Goal: Obtain resource: Download file/media

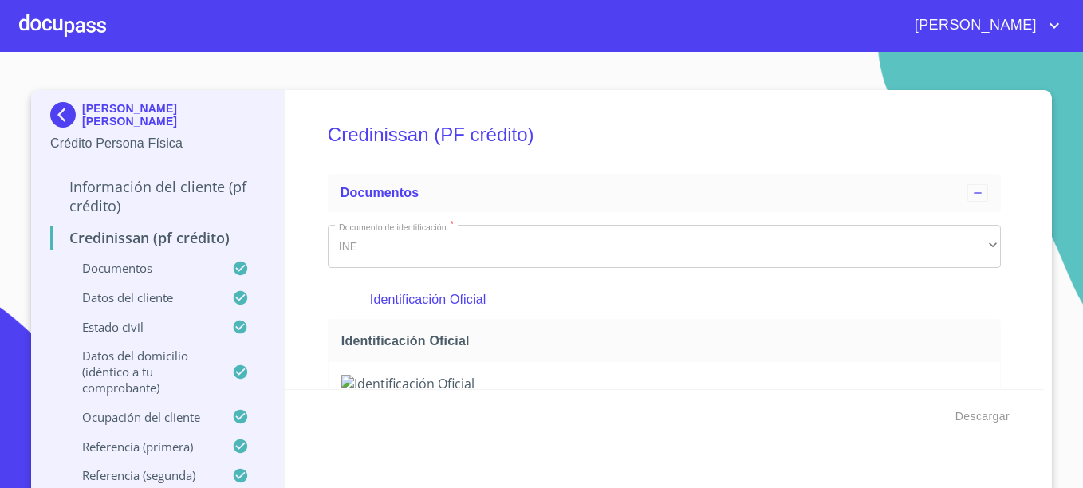
click at [96, 114] on p "[PERSON_NAME] [PERSON_NAME]" at bounding box center [173, 115] width 183 height 26
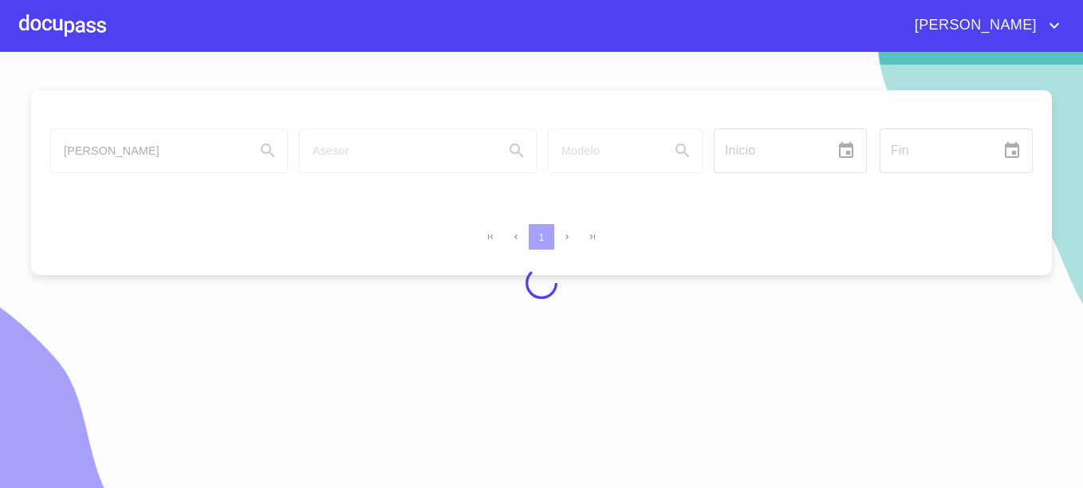
click at [65, 30] on div at bounding box center [62, 25] width 87 height 51
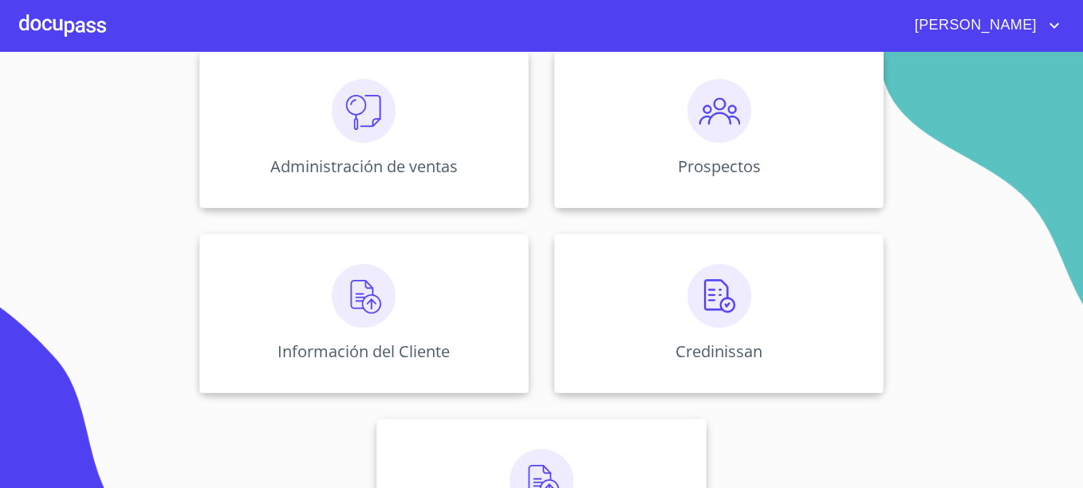
scroll to position [314, 0]
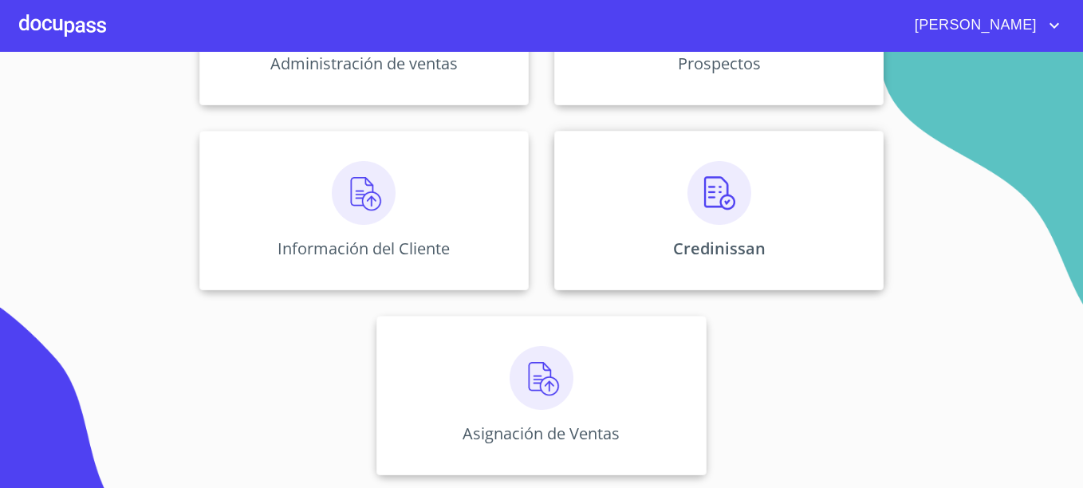
click at [736, 225] on div "Credinissan" at bounding box center [718, 211] width 329 height 160
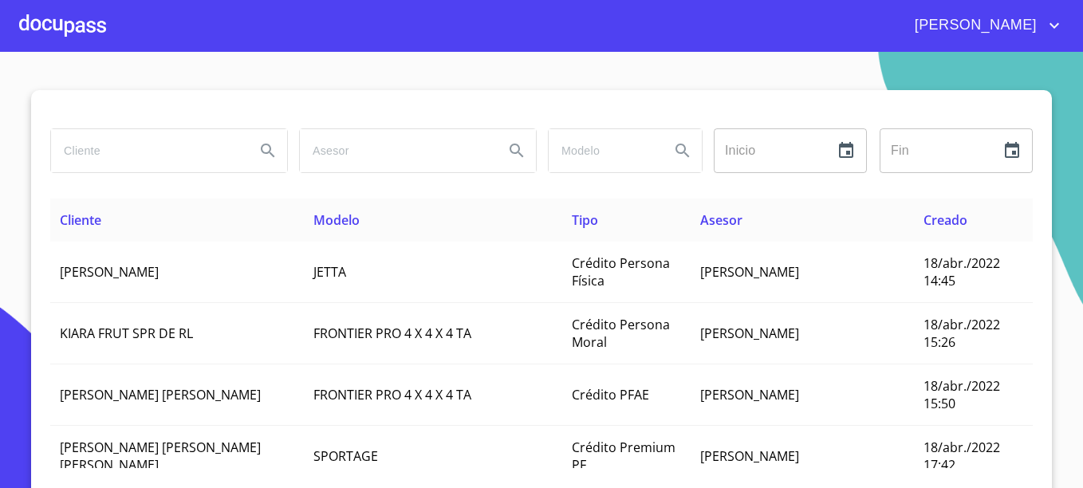
click at [140, 152] on input "search" at bounding box center [146, 150] width 191 height 43
type input "[PERSON_NAME]"
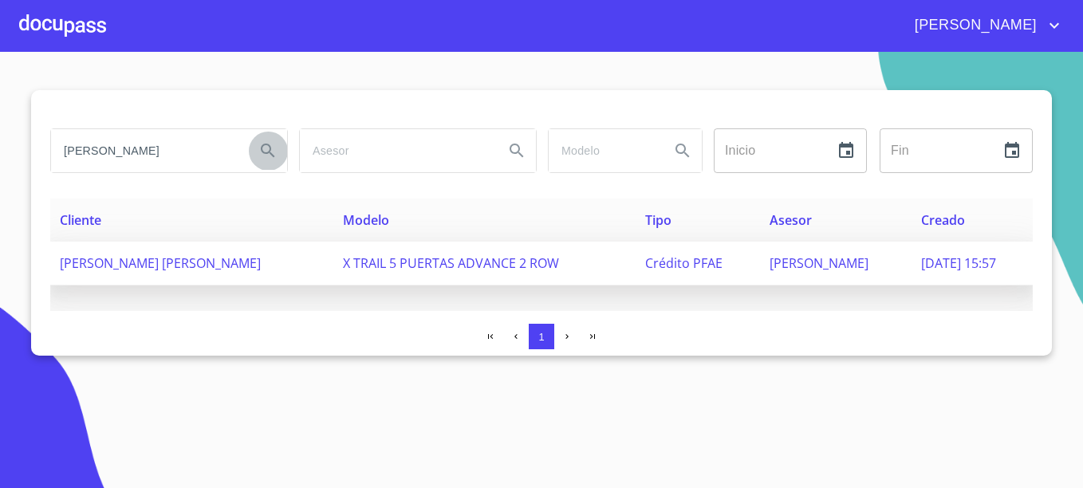
click at [194, 275] on td "[PERSON_NAME] [PERSON_NAME]" at bounding box center [191, 264] width 283 height 44
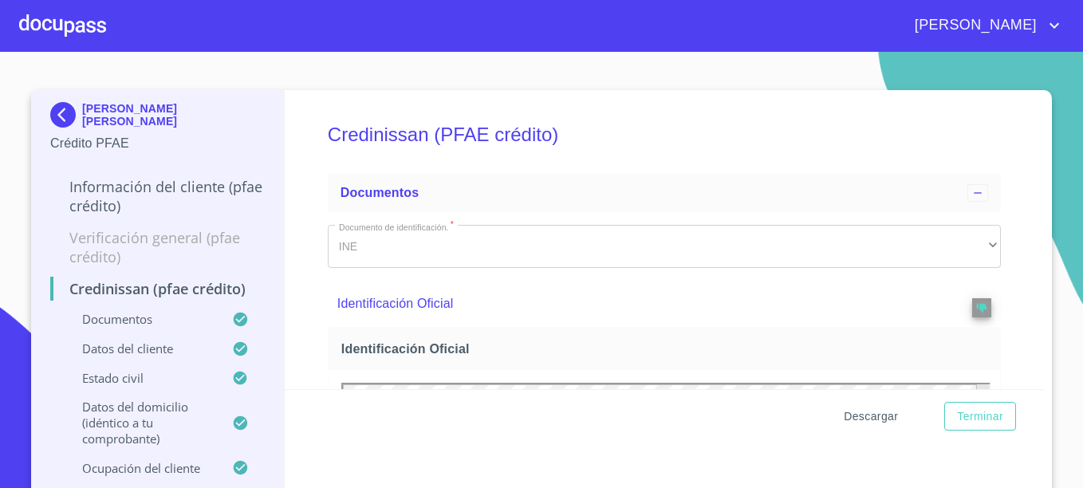
click at [871, 412] on span "Descargar" at bounding box center [871, 417] width 54 height 20
click at [50, 112] on img at bounding box center [66, 115] width 32 height 26
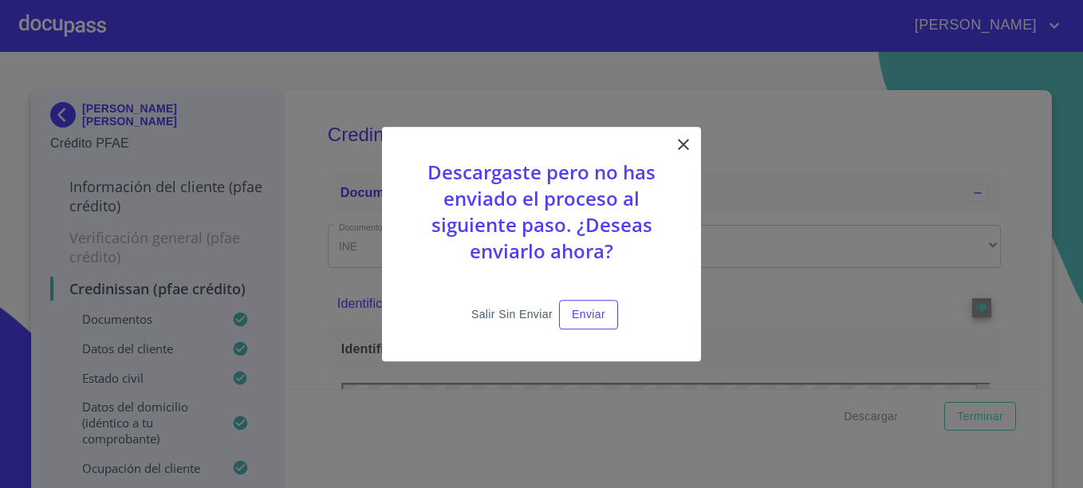
click at [523, 301] on button "Salir sin enviar" at bounding box center [512, 315] width 94 height 30
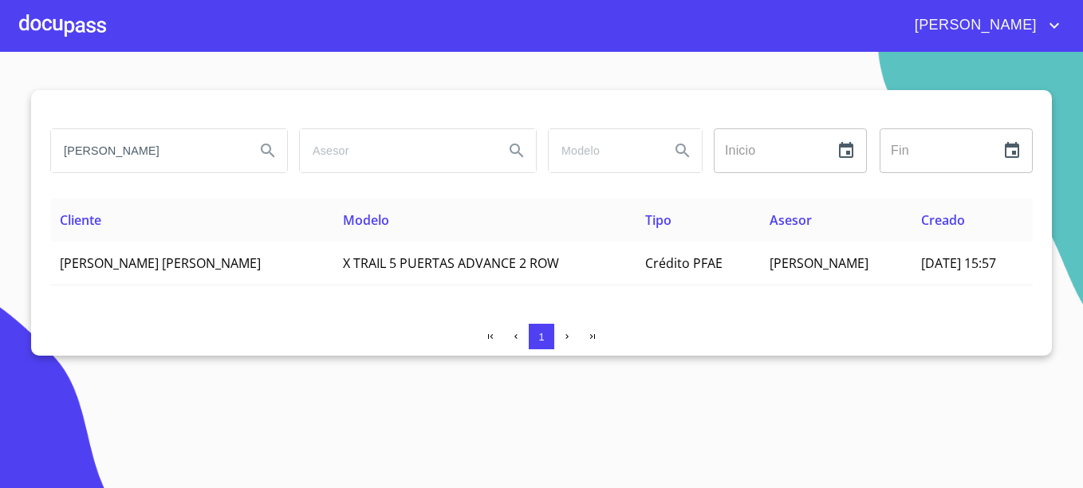
drag, startPoint x: 164, startPoint y: 153, endPoint x: -3, endPoint y: 156, distance: 167.6
click at [0, 156] on html "[PERSON_NAME] ​ Fin ​ Cliente Modelo Tipo Asesor Creado [PERSON_NAME] [PERSON_N…" at bounding box center [541, 244] width 1083 height 488
type input "[PERSON_NAME]"
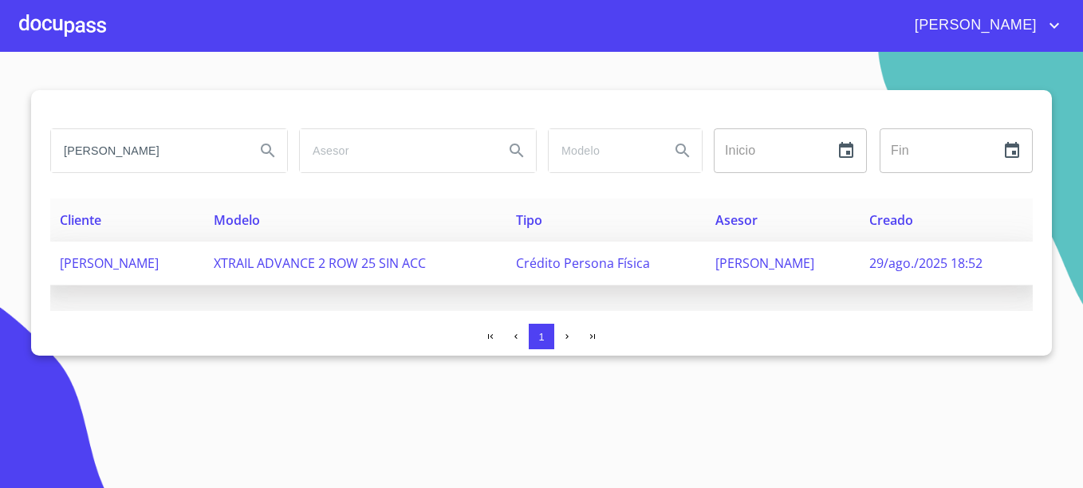
click at [325, 262] on span "XTRAIL ADVANCE 2 ROW 25 SIN ACC" at bounding box center [320, 263] width 212 height 18
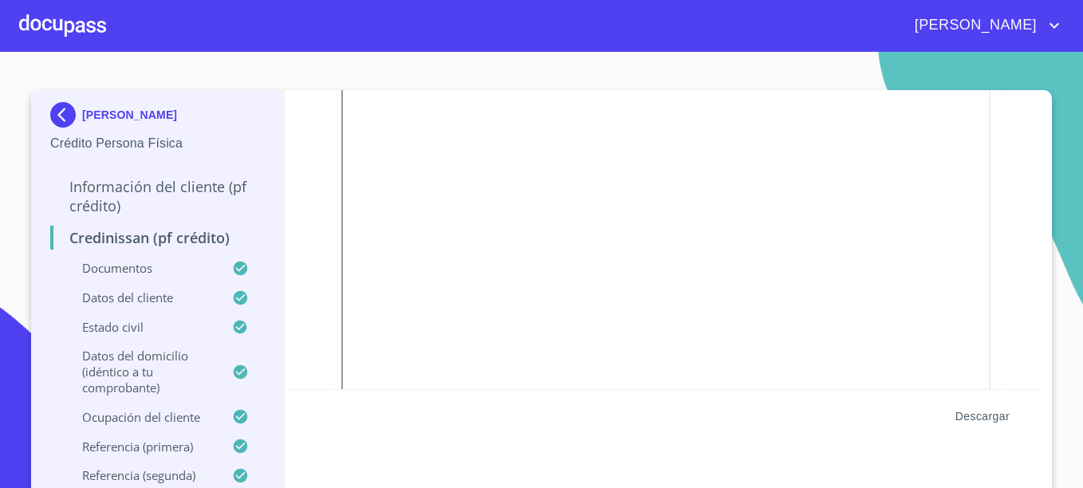
click at [976, 411] on span "Descargar" at bounding box center [983, 417] width 54 height 20
